Goal: Information Seeking & Learning: Check status

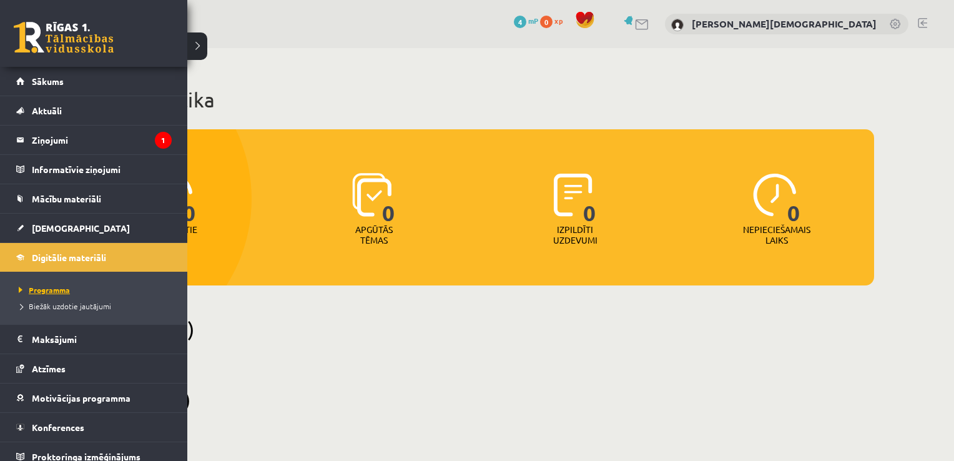
click at [54, 290] on span "Programma" at bounding box center [43, 290] width 54 height 10
click at [42, 309] on span "Biežāk uzdotie jautājumi" at bounding box center [64, 306] width 96 height 10
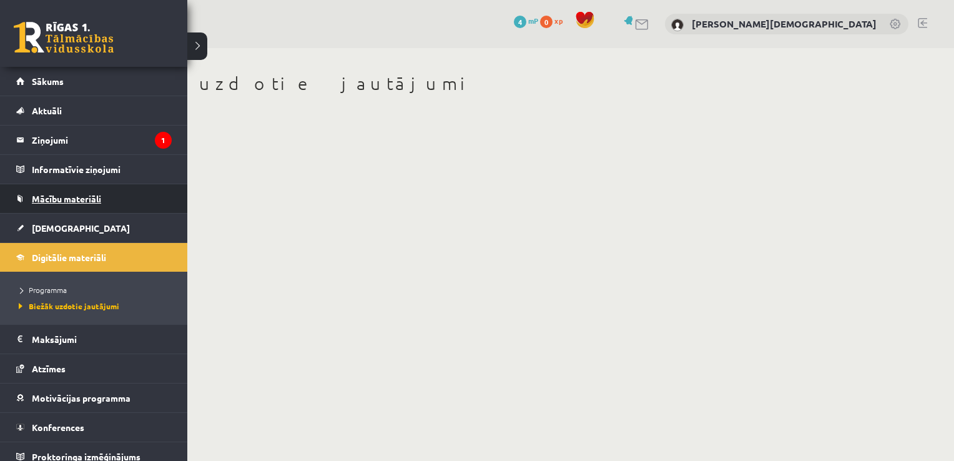
click at [42, 206] on link "Mācību materiāli" at bounding box center [94, 198] width 156 height 29
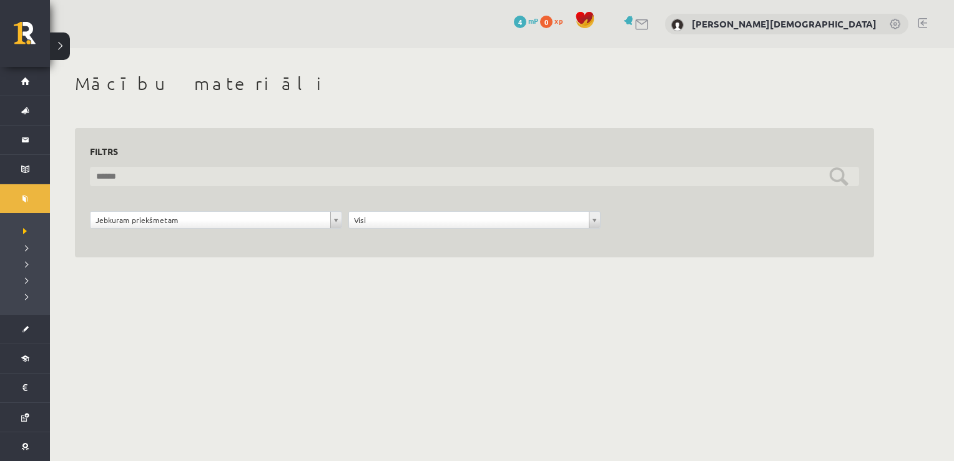
click at [258, 186] on input "text" at bounding box center [475, 176] width 770 height 19
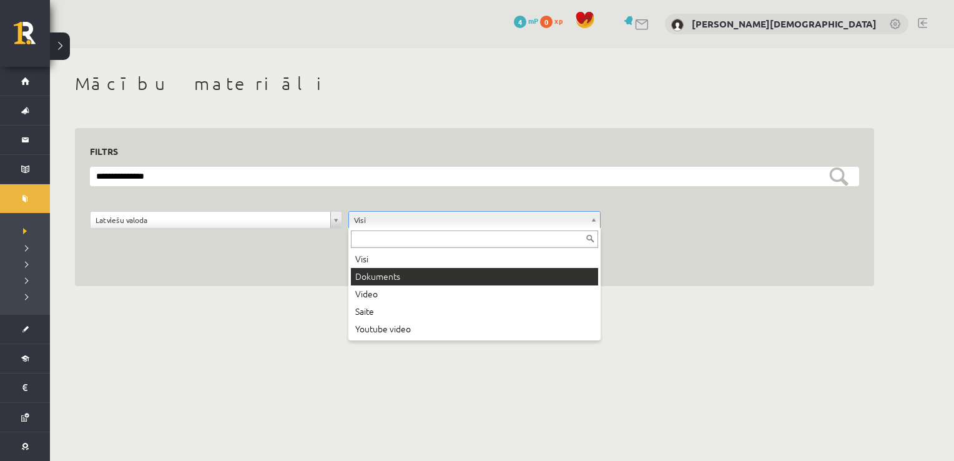
drag, startPoint x: 375, startPoint y: 266, endPoint x: 379, endPoint y: 277, distance: 11.3
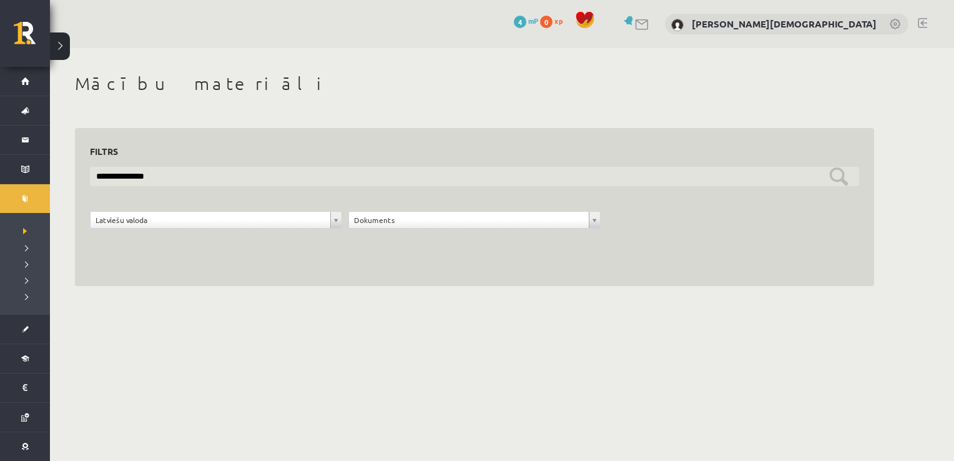
click at [420, 171] on input "**********" at bounding box center [475, 176] width 770 height 19
click at [836, 181] on input "**********" at bounding box center [475, 176] width 770 height 19
drag, startPoint x: 836, startPoint y: 181, endPoint x: 814, endPoint y: 181, distance: 22.5
click at [814, 181] on input "**********" at bounding box center [475, 176] width 770 height 19
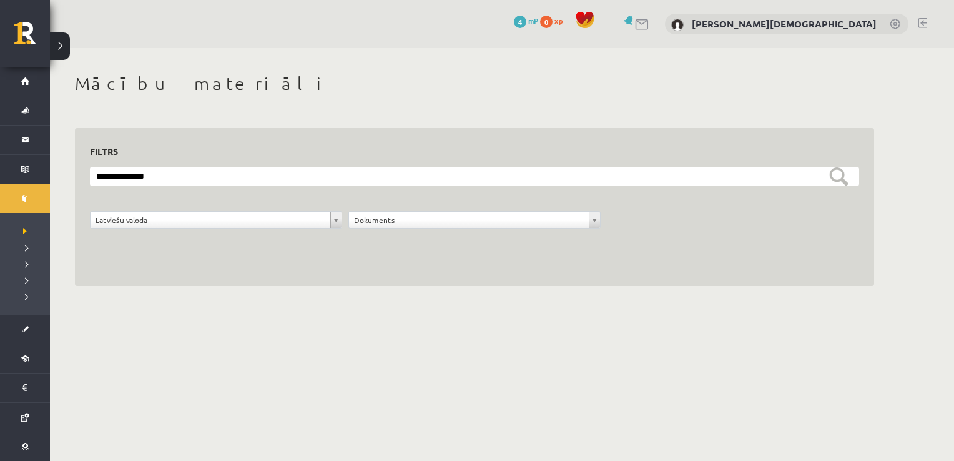
click at [826, 269] on div "**********" at bounding box center [475, 207] width 800 height 159
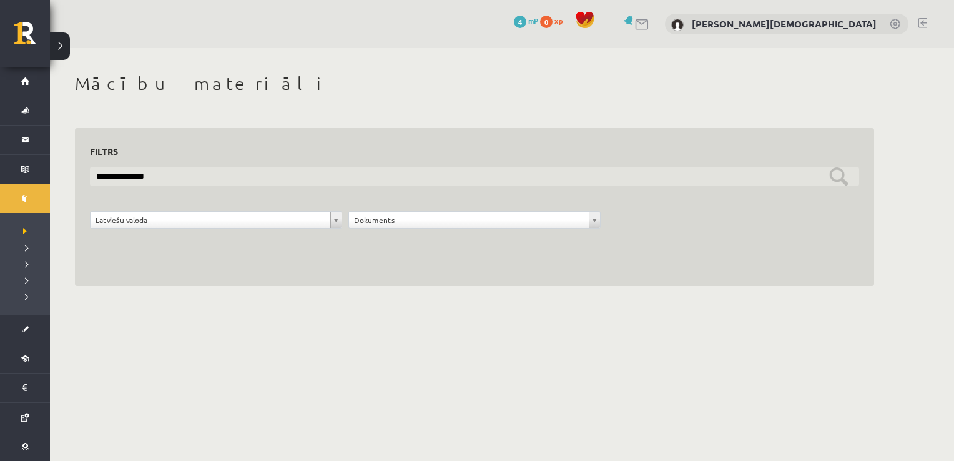
click at [838, 180] on input "**********" at bounding box center [475, 176] width 770 height 19
type input "*"
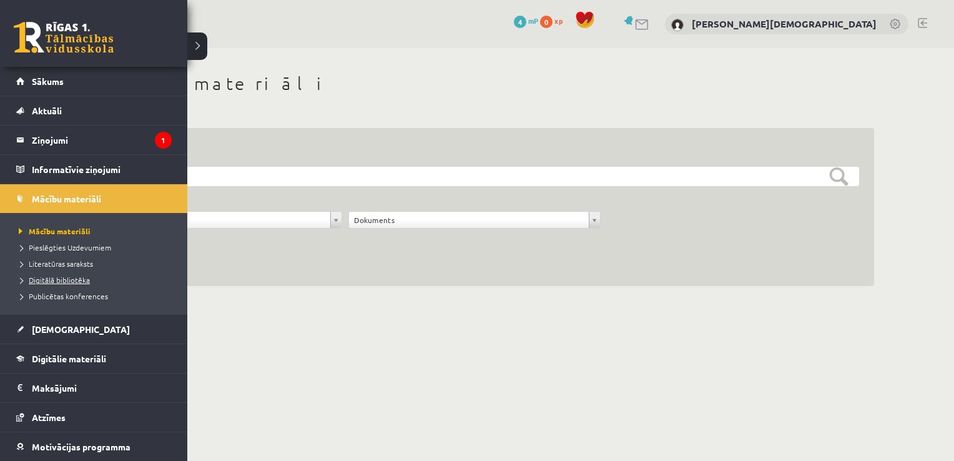
click at [54, 279] on span "Digitālā bibliotēka" at bounding box center [53, 280] width 74 height 10
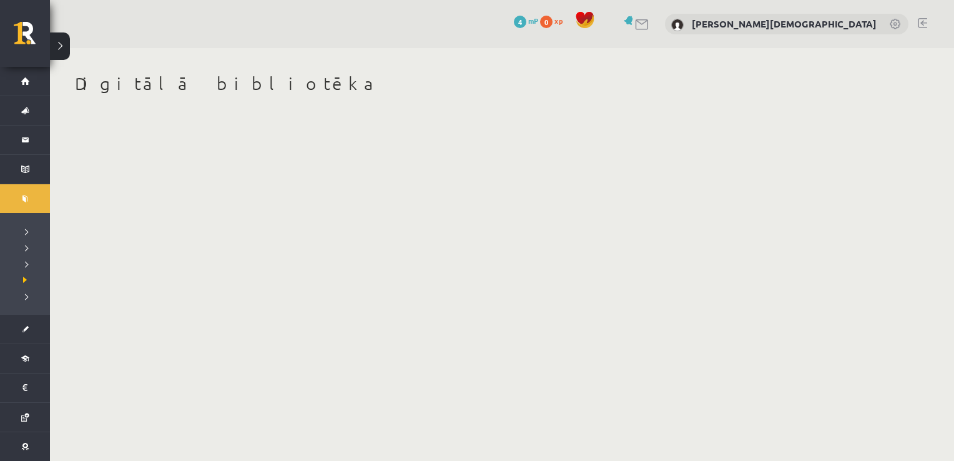
click at [284, 297] on body "0 Dāvanas 4 mP 0 xp Signija Jermacāne Sākums Aktuāli Kā mācīties eSKOLĀ Kontakt…" at bounding box center [477, 230] width 954 height 461
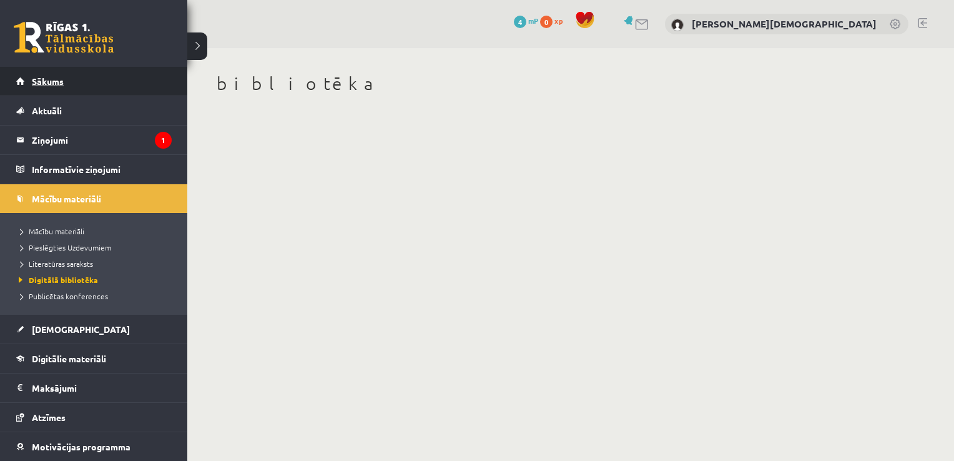
click at [42, 73] on link "Sākums" at bounding box center [94, 81] width 156 height 29
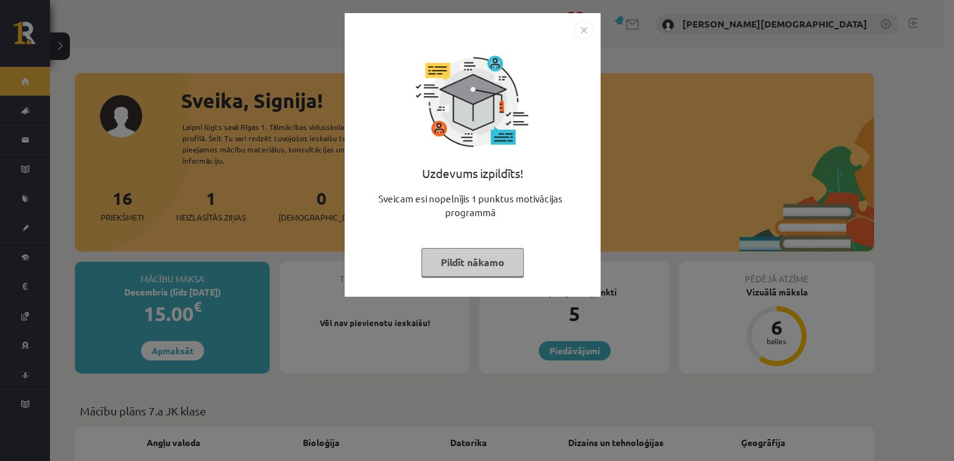
click at [580, 28] on img "Close" at bounding box center [584, 30] width 19 height 19
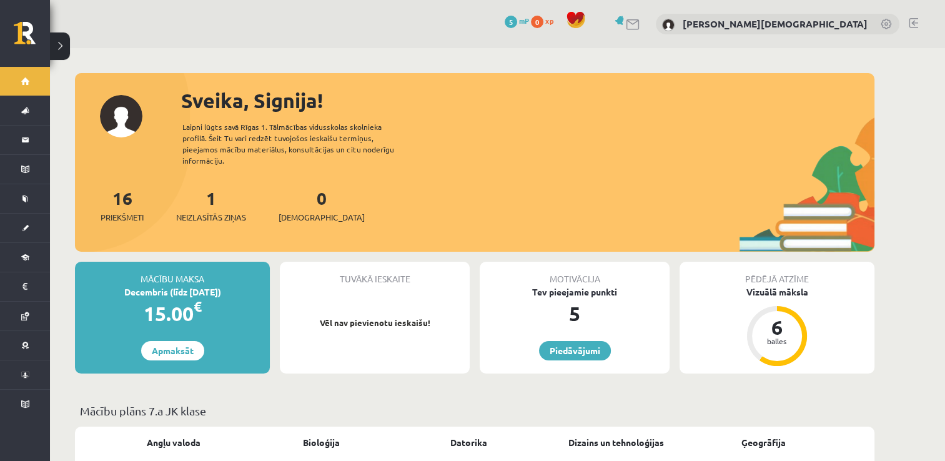
click at [392, 292] on div "Tuvākā ieskaite Vēl nav pievienotu ieskaišu!" at bounding box center [375, 318] width 190 height 112
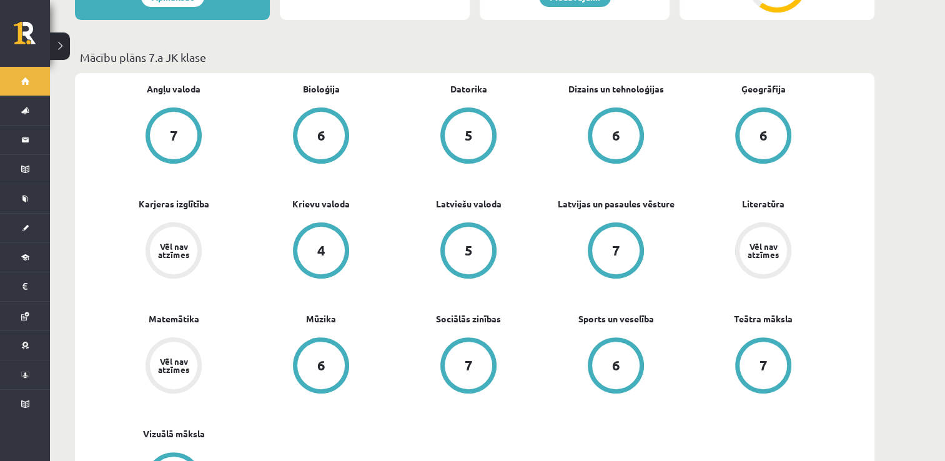
scroll to position [352, 0]
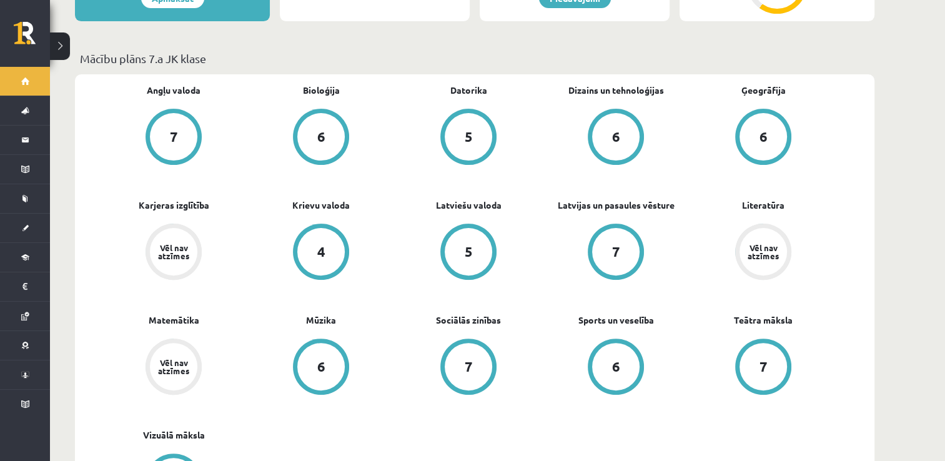
click at [485, 228] on div "5" at bounding box center [468, 251] width 47 height 47
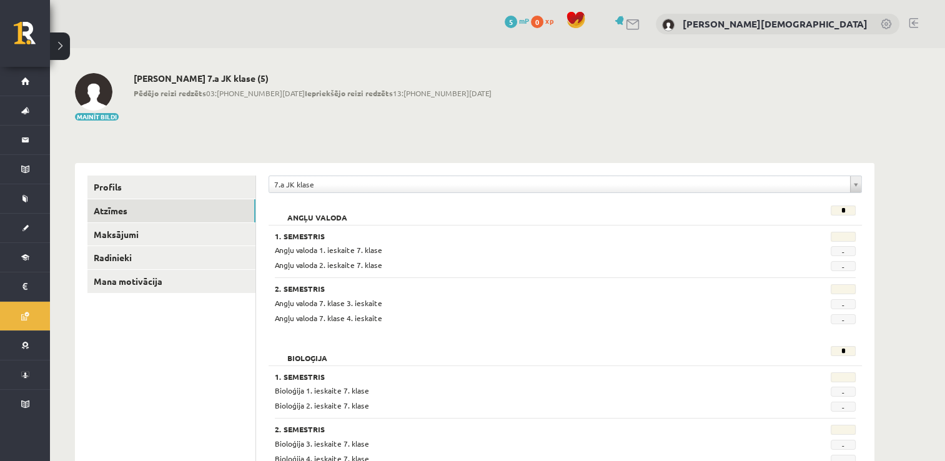
click at [468, 196] on div "**********" at bounding box center [565, 188] width 593 height 24
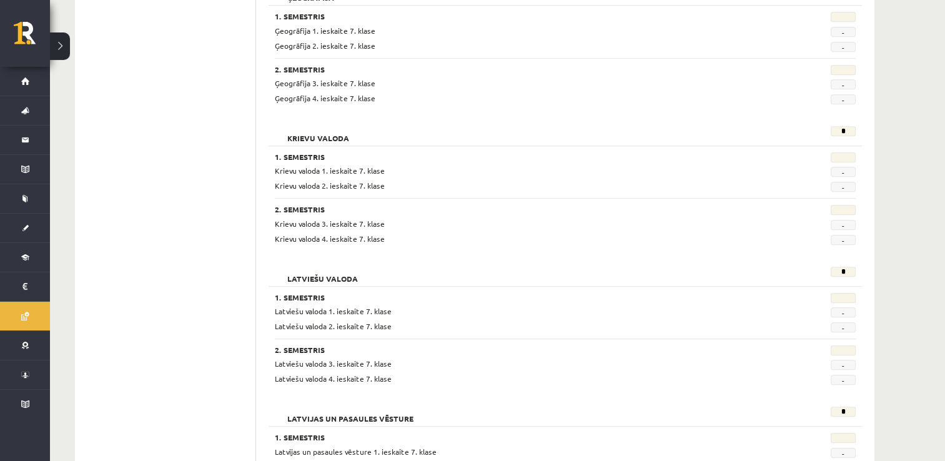
scroll to position [782, 0]
click at [323, 306] on span "Latviešu valoda 1. ieskaite 7. klase" at bounding box center [333, 310] width 117 height 10
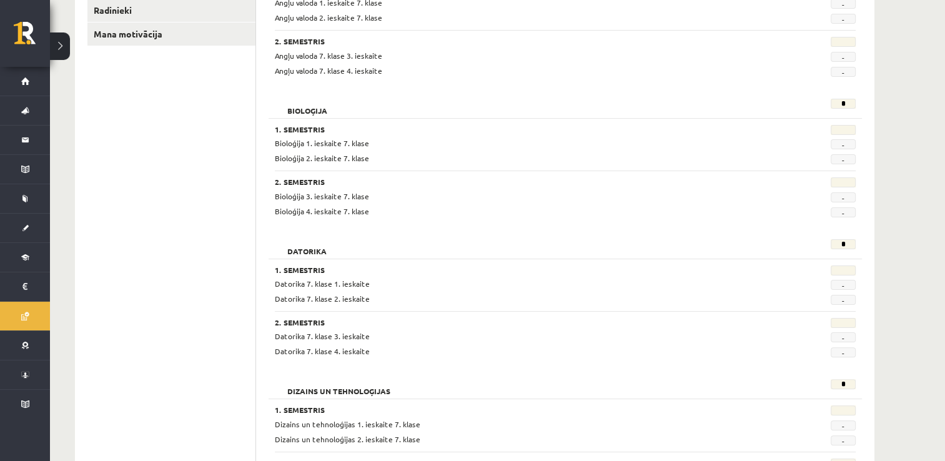
scroll to position [234, 0]
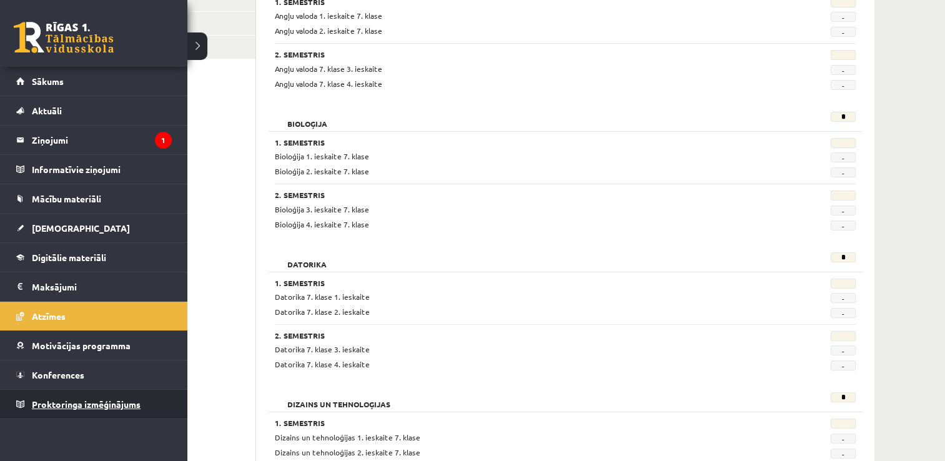
click at [133, 404] on span "Proktoringa izmēģinājums" at bounding box center [86, 404] width 109 height 11
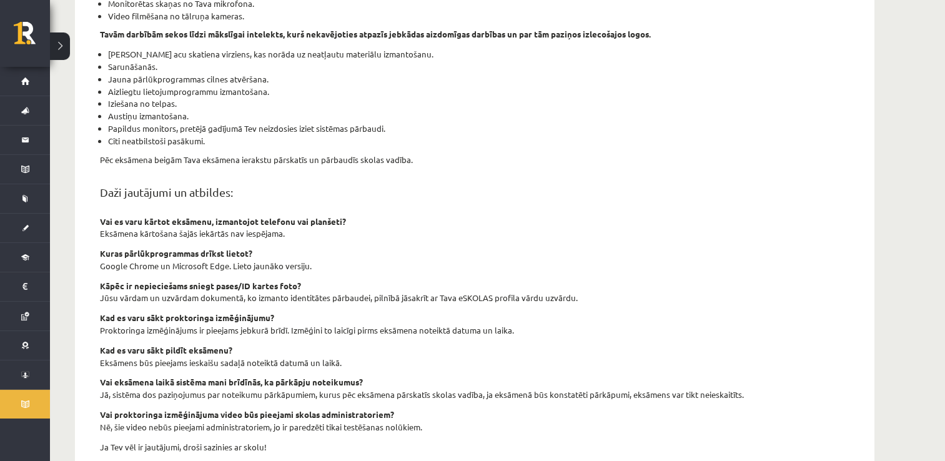
scroll to position [321, 0]
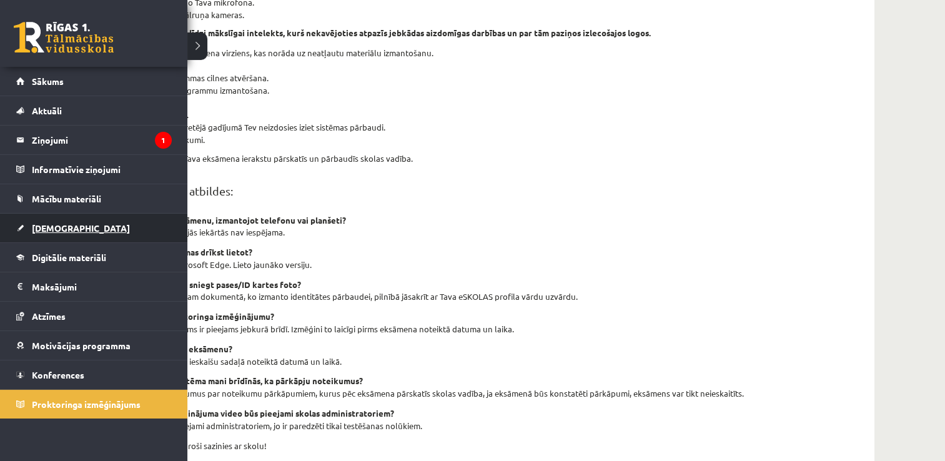
click at [47, 231] on span "[DEMOGRAPHIC_DATA]" at bounding box center [81, 227] width 98 height 11
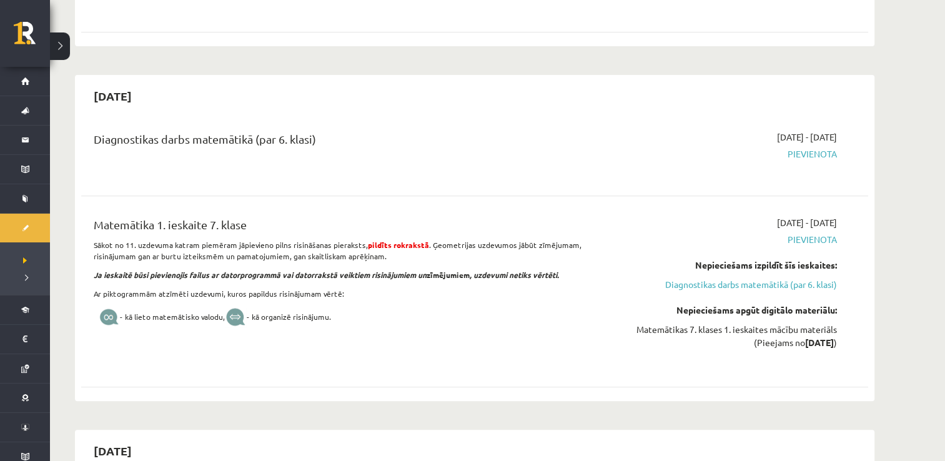
scroll to position [422, 0]
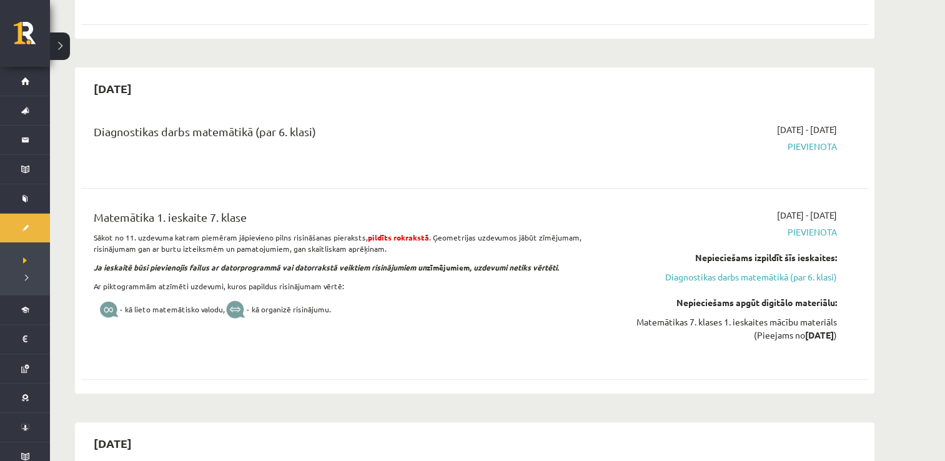
click at [657, 126] on div "[DATE] - [DATE] [GEOGRAPHIC_DATA]" at bounding box center [719, 145] width 254 height 45
click at [723, 275] on link "Diagnostikas darbs matemātikā (par 6. klasi)" at bounding box center [719, 276] width 235 height 13
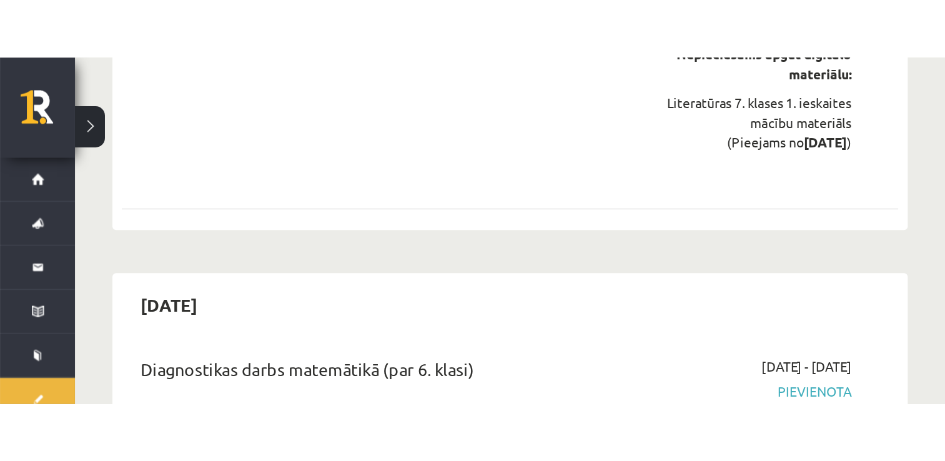
scroll to position [400, 0]
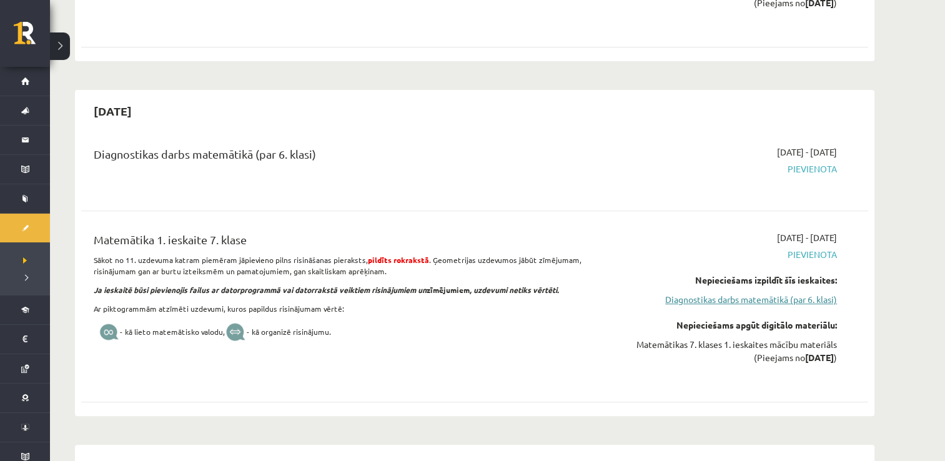
click at [679, 304] on link "Diagnostikas darbs matemātikā (par 6. klasi)" at bounding box center [719, 299] width 235 height 13
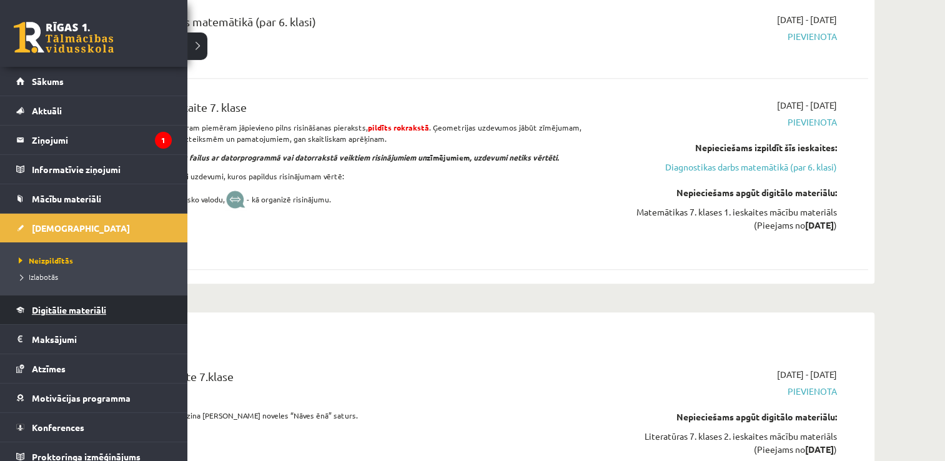
click at [124, 304] on link "Digitālie materiāli" at bounding box center [94, 309] width 156 height 29
